Goal: Information Seeking & Learning: Learn about a topic

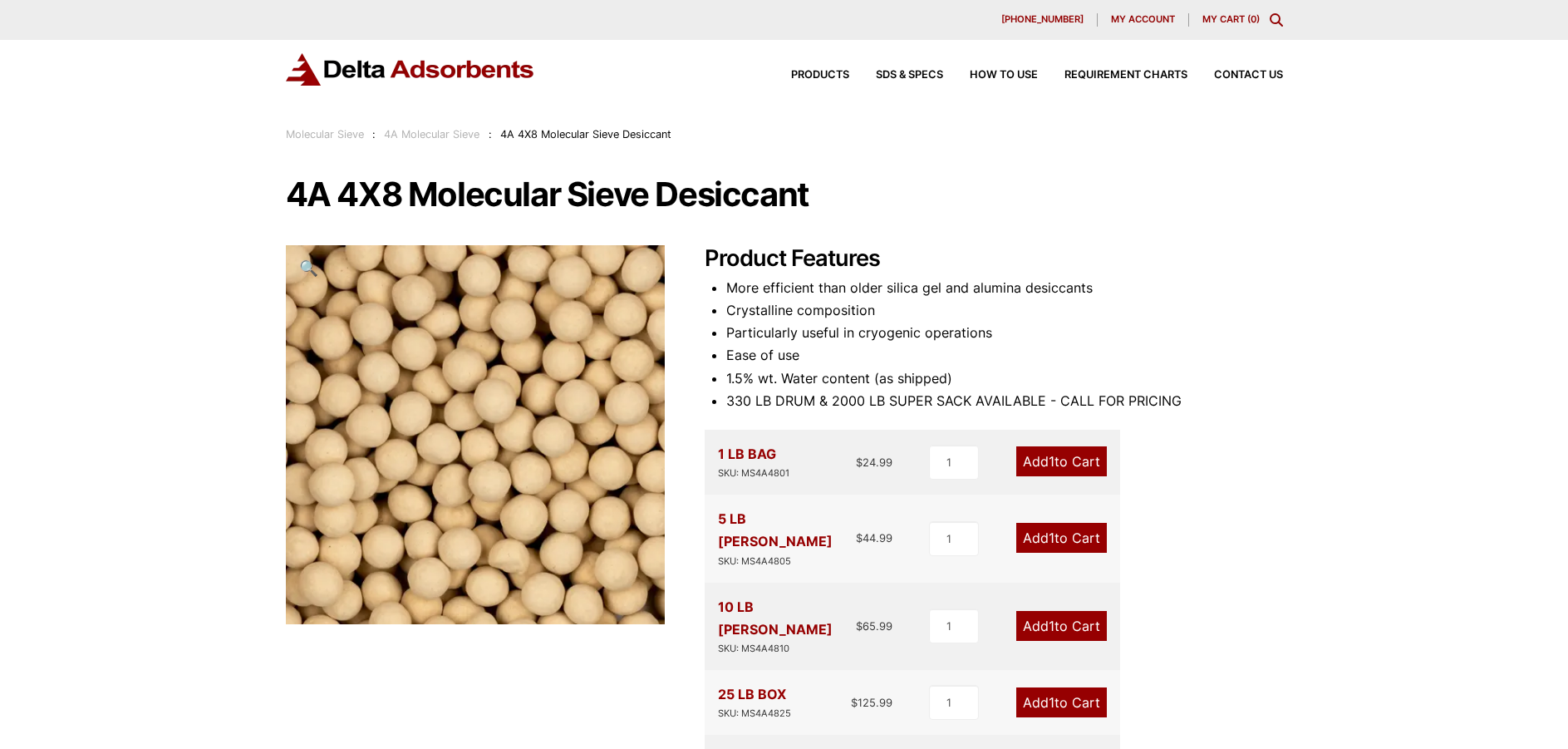
click at [407, 67] on img at bounding box center [410, 69] width 250 height 32
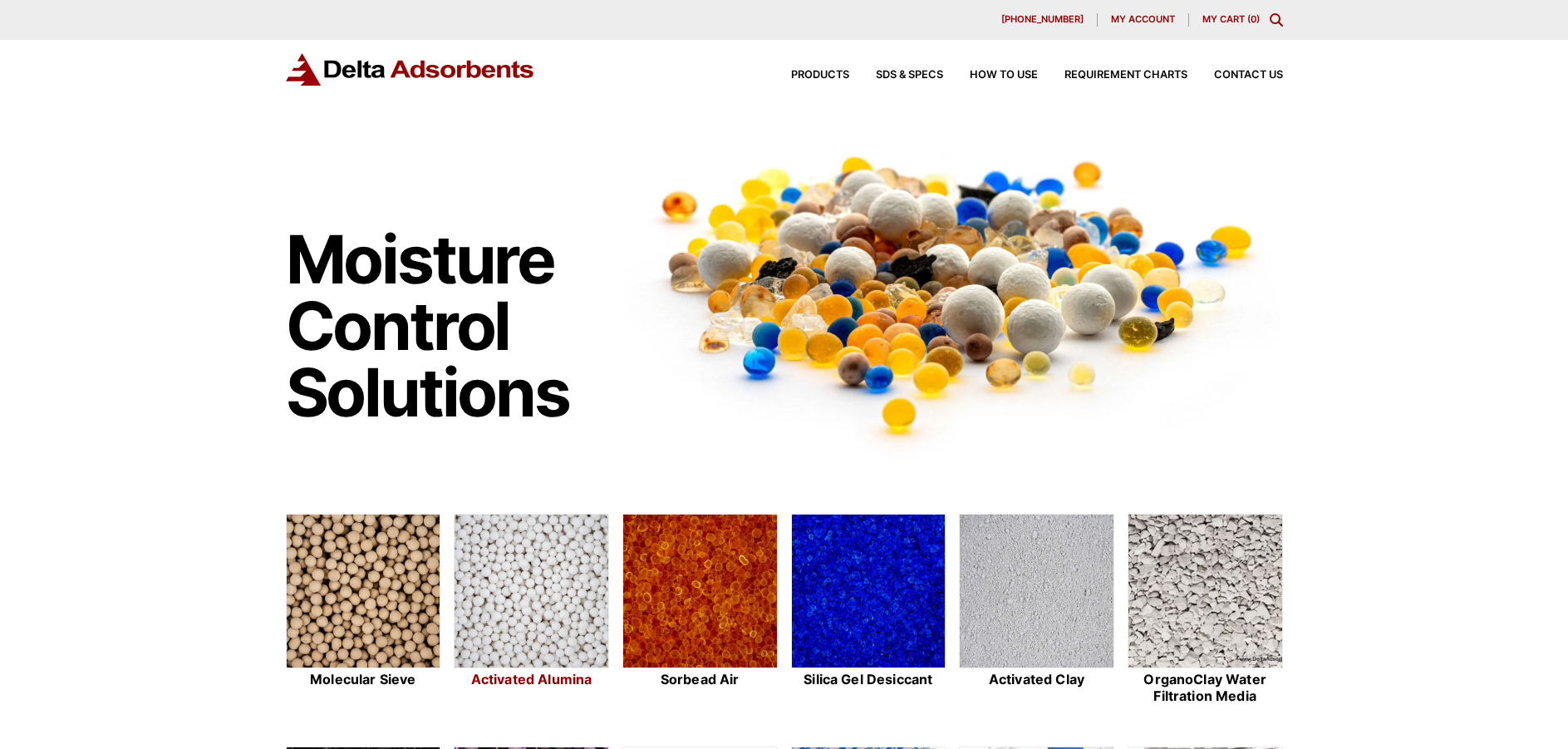
click at [535, 579] on img at bounding box center [531, 592] width 154 height 155
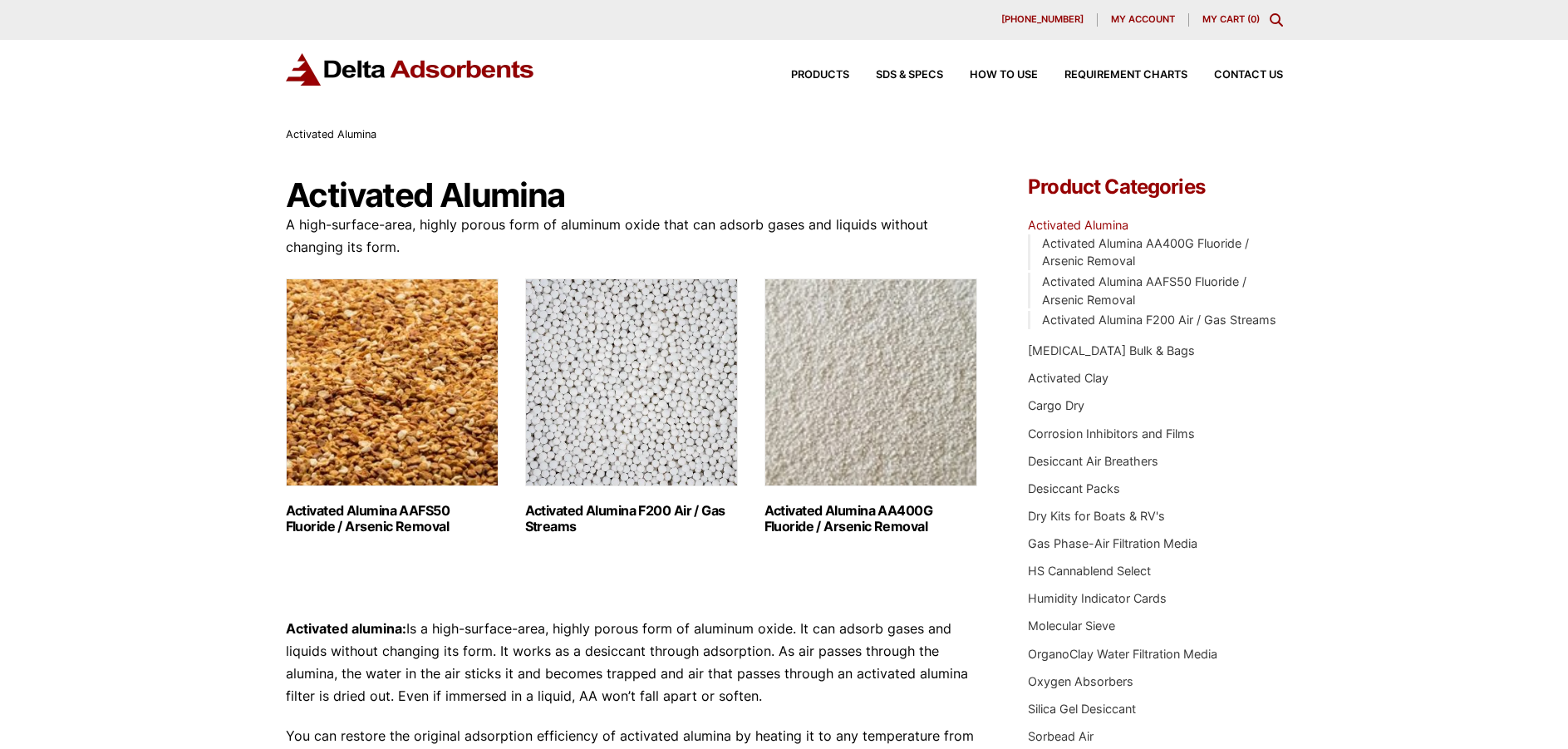
click at [629, 420] on img "Visit product category Activated Alumina F200 Air / Gas Streams" at bounding box center [632, 383] width 213 height 208
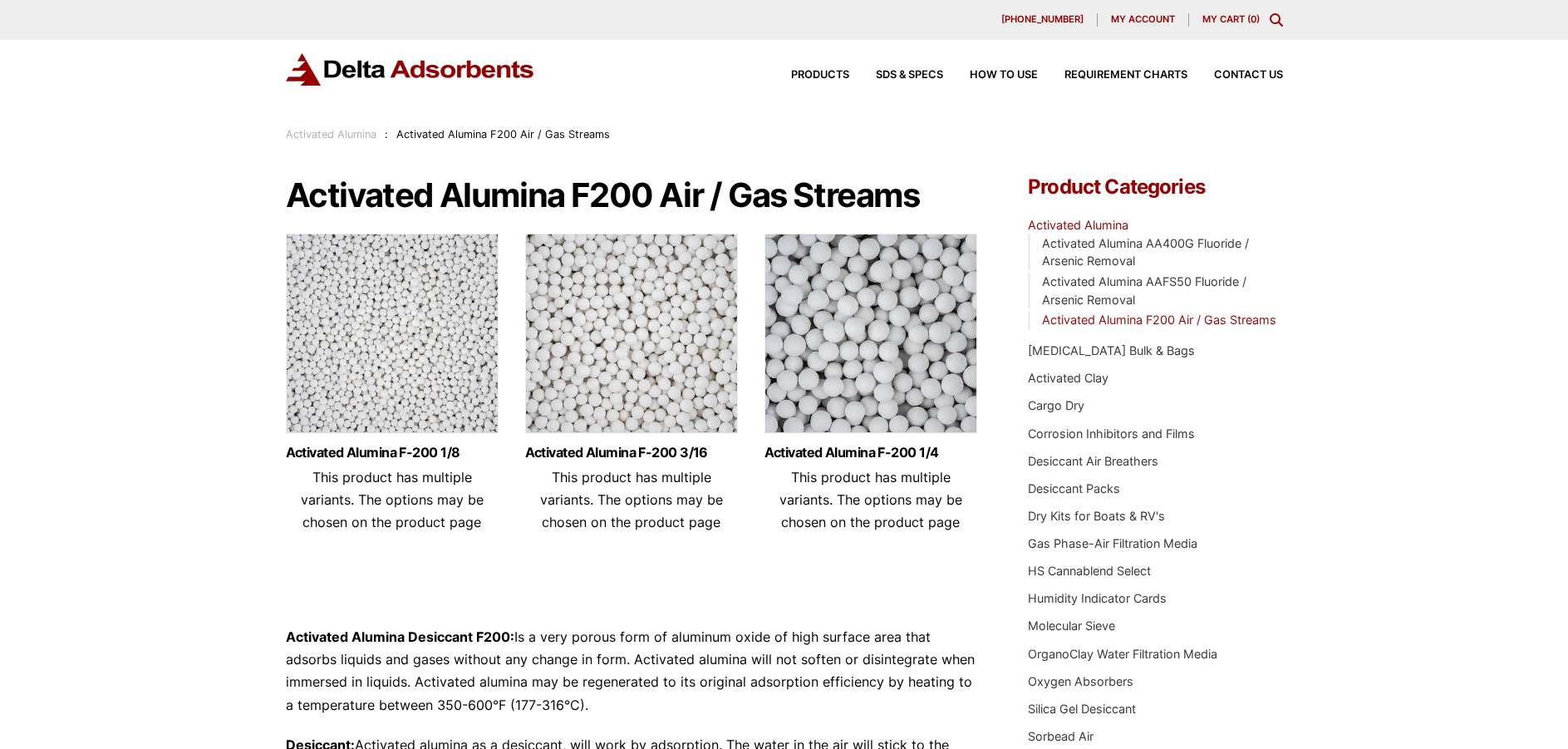
click at [624, 374] on img at bounding box center [632, 338] width 213 height 208
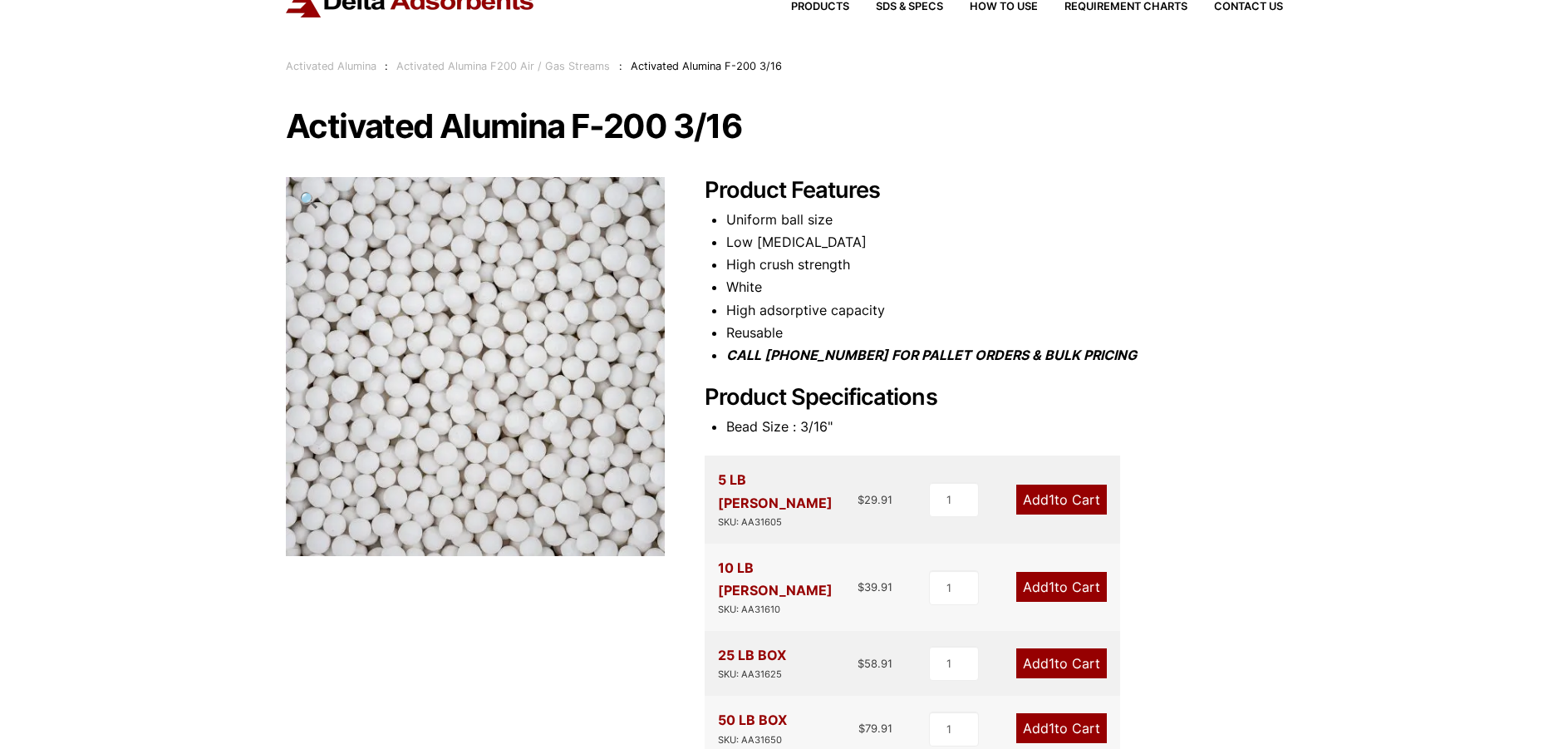
scroll to position [166, 0]
